Goal: Information Seeking & Learning: Learn about a topic

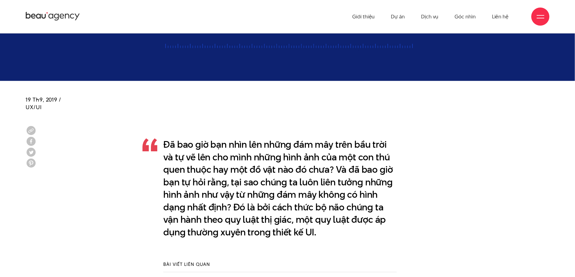
scroll to position [327, 0]
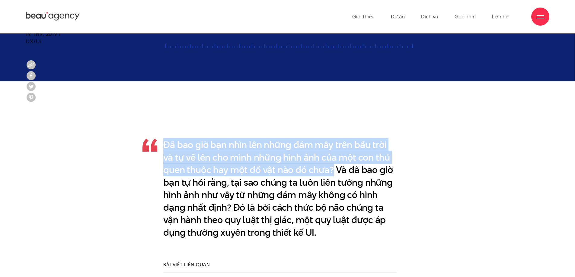
drag, startPoint x: 165, startPoint y: 143, endPoint x: 334, endPoint y: 165, distance: 170.1
click at [334, 165] on p "Đã bao giờ bạn nhìn lên những đám mây trên bầu trời và tự vẽ lên cho mình những…" at bounding box center [279, 189] width 233 height 100
copy p "Đã bao giờ bạn nhìn lên những đám mây trên bầu trời và tự vẽ lên cho mình những…"
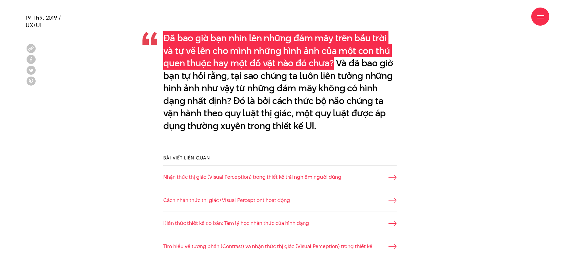
scroll to position [448, 0]
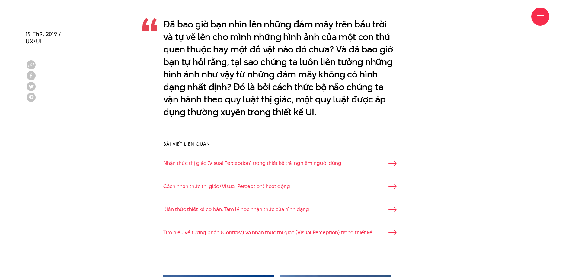
click at [121, 71] on div "Đã bao giờ bạn nhìn lên những đám mây trên bầu trời và tự vẽ lên cho mình những…" at bounding box center [287, 68] width 539 height 127
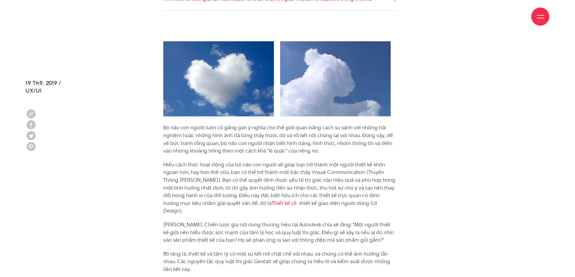
scroll to position [750, 0]
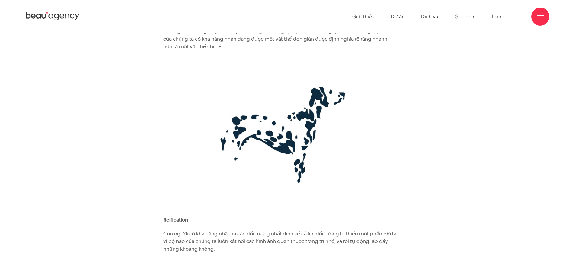
scroll to position [991, 0]
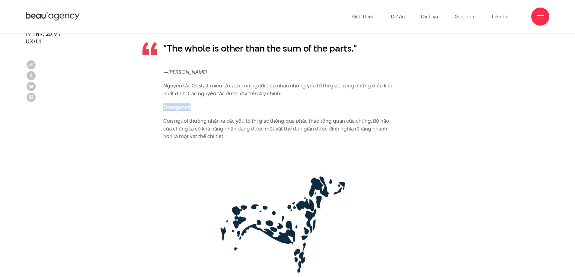
drag, startPoint x: 192, startPoint y: 99, endPoint x: 164, endPoint y: 100, distance: 28.4
click at [164, 103] on p "Emergence" at bounding box center [279, 107] width 233 height 8
click at [181, 103] on b "Emergence" at bounding box center [176, 106] width 27 height 7
drag, startPoint x: 195, startPoint y: 98, endPoint x: 144, endPoint y: 98, distance: 50.4
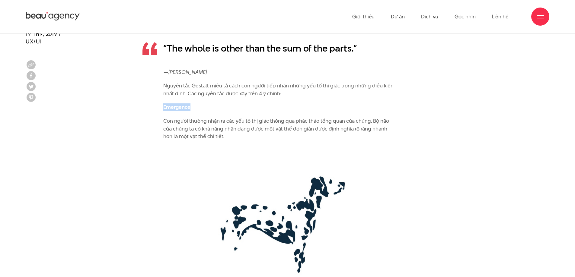
copy b "Emergence"
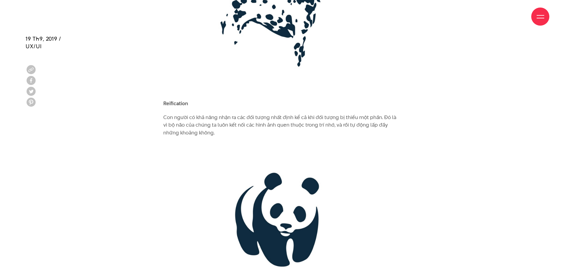
scroll to position [1202, 0]
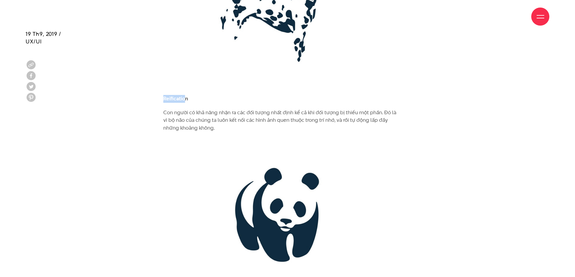
drag, startPoint x: 186, startPoint y: 92, endPoint x: 151, endPoint y: 91, distance: 35.3
drag, startPoint x: 199, startPoint y: 90, endPoint x: 164, endPoint y: 91, distance: 35.0
click at [164, 95] on p "Reification" at bounding box center [279, 99] width 233 height 8
copy b "Reification"
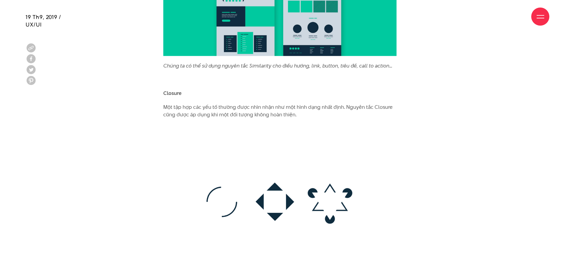
scroll to position [2892, 0]
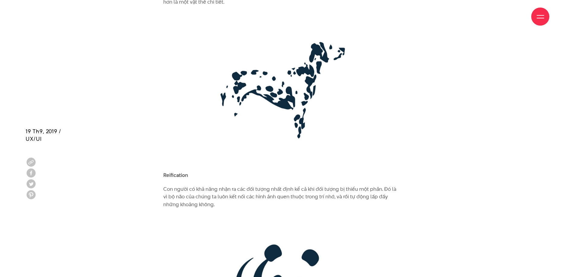
scroll to position [1223, 0]
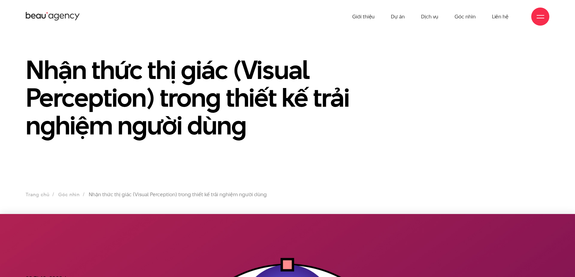
click at [539, 15] on span at bounding box center [540, 15] width 8 height 1
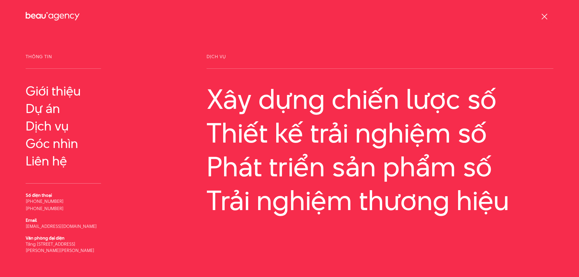
click at [544, 18] on div at bounding box center [545, 17] width 8 height 8
